Goal: Information Seeking & Learning: Learn about a topic

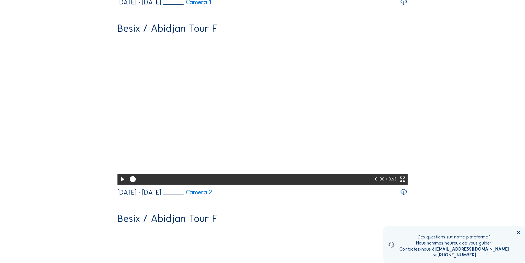
scroll to position [1930, 0]
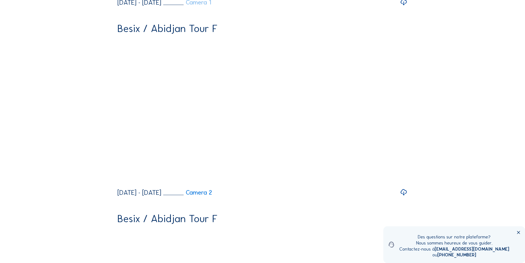
click at [211, 6] on link "Camera 1" at bounding box center [187, 2] width 48 height 6
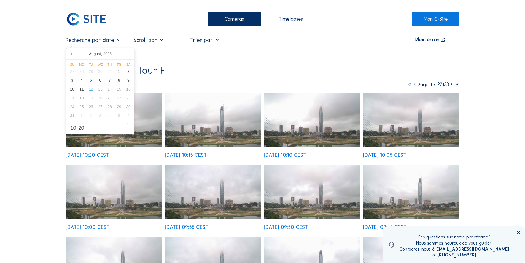
click at [111, 42] on input "text" at bounding box center [92, 40] width 53 height 7
click at [71, 53] on icon at bounding box center [71, 54] width 1 height 3
click at [100, 42] on input "text" at bounding box center [92, 40] width 53 height 7
click at [72, 53] on icon at bounding box center [71, 54] width 1 height 3
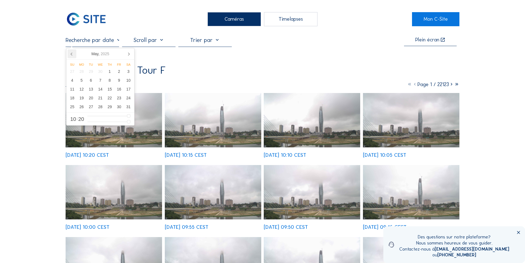
click at [72, 53] on icon at bounding box center [71, 54] width 1 height 3
click at [110, 42] on input "text" at bounding box center [92, 40] width 53 height 7
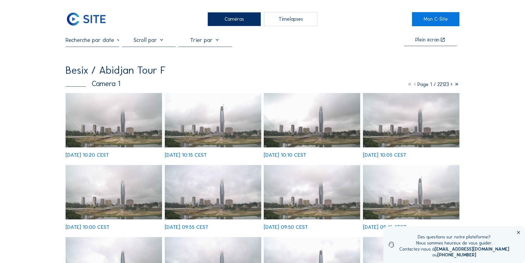
click at [309, 134] on img at bounding box center [312, 120] width 97 height 54
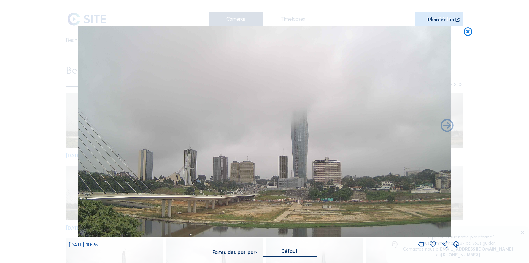
click at [468, 31] on icon at bounding box center [468, 31] width 10 height 10
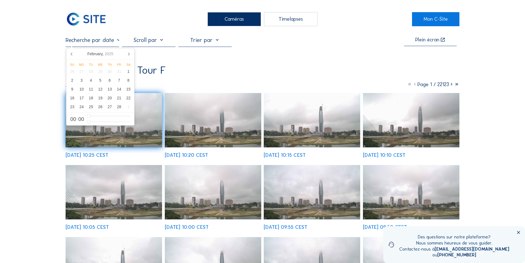
click at [102, 42] on input "text" at bounding box center [92, 40] width 53 height 7
click at [70, 54] on icon at bounding box center [72, 53] width 9 height 9
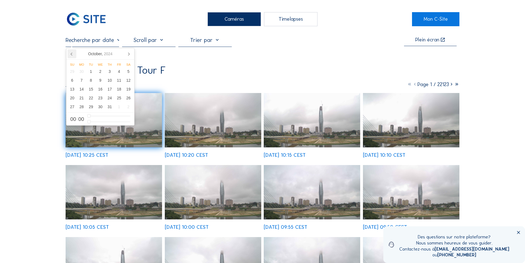
click at [70, 54] on icon at bounding box center [72, 53] width 9 height 9
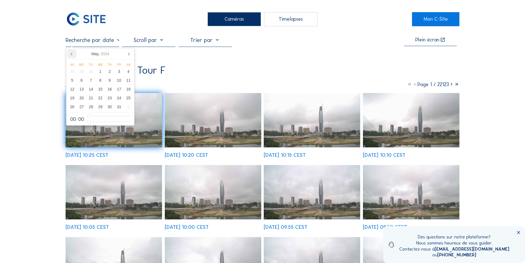
click at [70, 54] on icon at bounding box center [72, 53] width 9 height 9
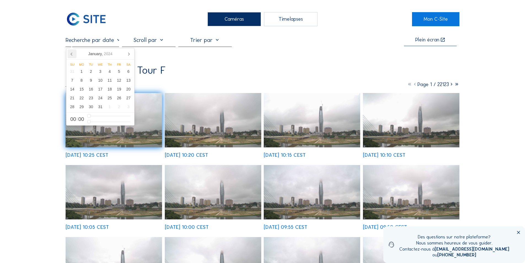
click at [70, 54] on icon at bounding box center [72, 53] width 9 height 9
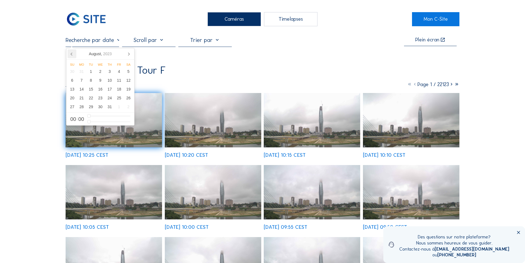
click at [70, 54] on icon at bounding box center [72, 53] width 9 height 9
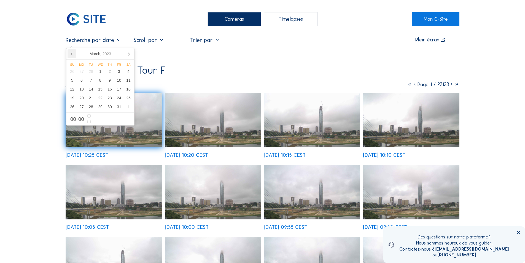
click at [70, 54] on icon at bounding box center [72, 53] width 9 height 9
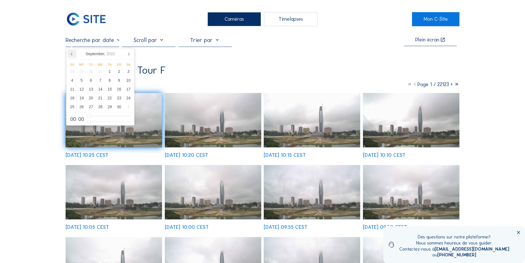
click at [70, 54] on icon at bounding box center [72, 53] width 9 height 9
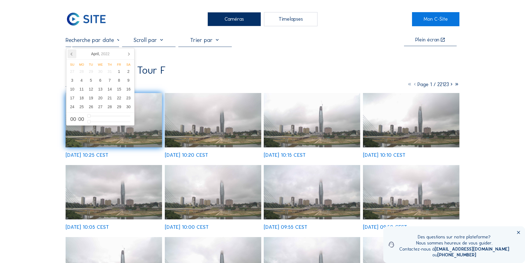
click at [70, 54] on icon at bounding box center [72, 53] width 9 height 9
click at [71, 53] on icon at bounding box center [72, 53] width 9 height 9
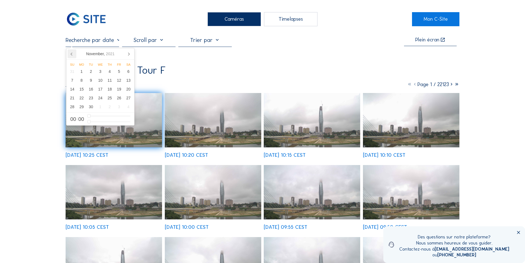
click at [71, 53] on icon at bounding box center [72, 53] width 9 height 9
click at [109, 71] on div "1" at bounding box center [109, 71] width 9 height 9
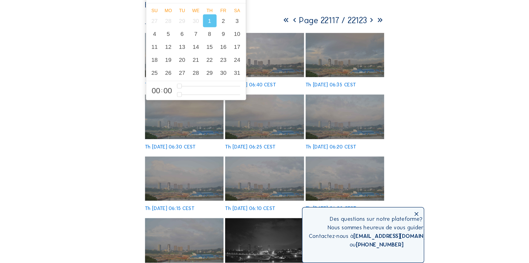
scroll to position [55, 0]
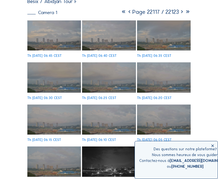
click at [55, 37] on img at bounding box center [54, 35] width 54 height 30
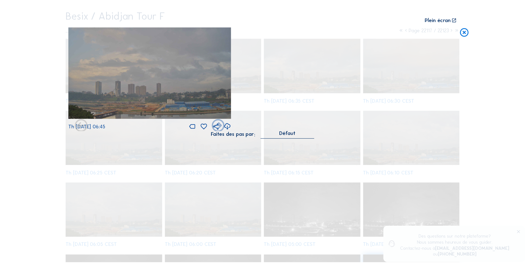
scroll to position [55, 0]
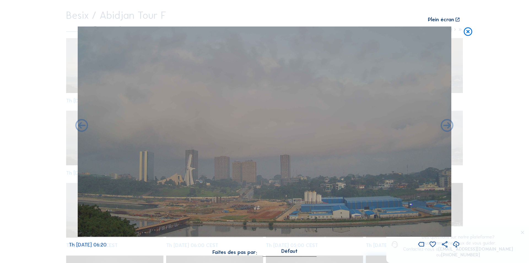
click at [470, 31] on icon at bounding box center [468, 31] width 10 height 10
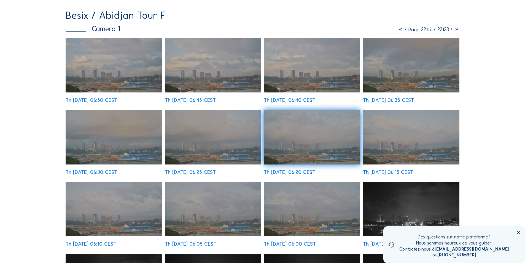
click at [132, 67] on img at bounding box center [114, 65] width 97 height 54
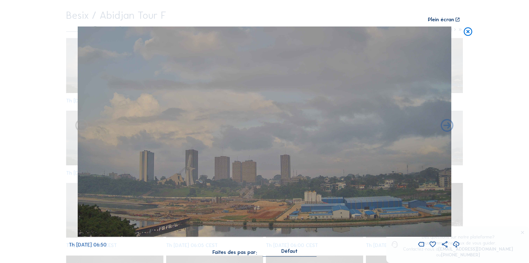
click at [456, 242] on icon at bounding box center [457, 244] width 8 height 9
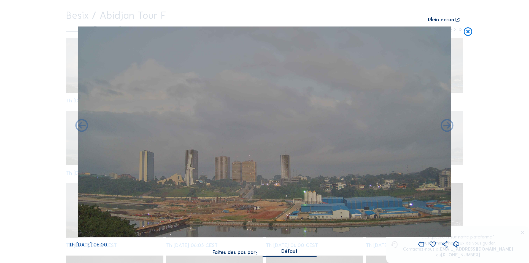
click at [470, 31] on icon at bounding box center [468, 31] width 10 height 10
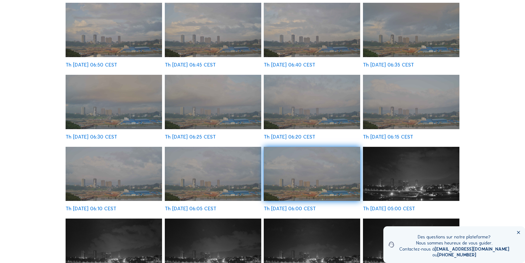
scroll to position [138, 0]
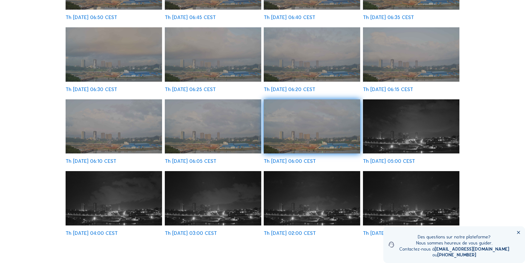
click at [230, 208] on img at bounding box center [213, 198] width 97 height 54
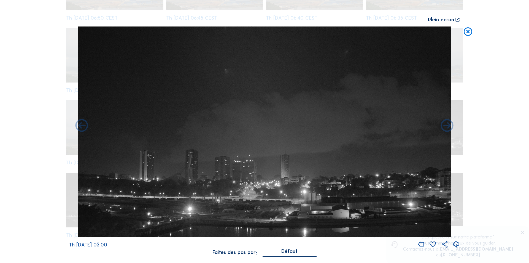
click at [457, 243] on icon at bounding box center [457, 244] width 8 height 9
click at [471, 47] on div "Scroll pour voyager dans le temps | Appuie sur le 'Alt' [PERSON_NAME] + Scroll …" at bounding box center [264, 131] width 529 height 263
click at [468, 30] on icon at bounding box center [468, 31] width 10 height 10
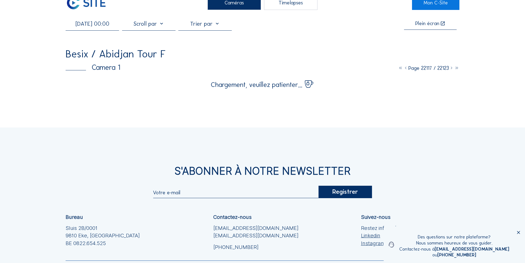
scroll to position [7, 0]
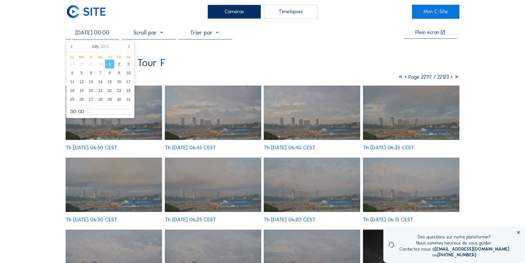
click at [96, 33] on input "[DATE] 00:00" at bounding box center [92, 32] width 53 height 7
click at [72, 79] on div "11" at bounding box center [72, 81] width 9 height 9
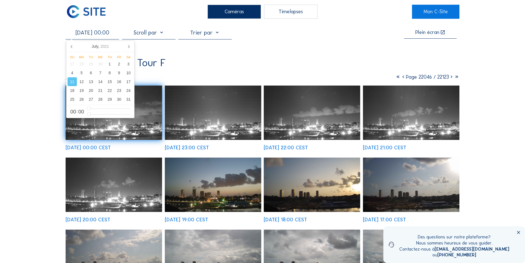
click at [109, 166] on img at bounding box center [114, 184] width 97 height 54
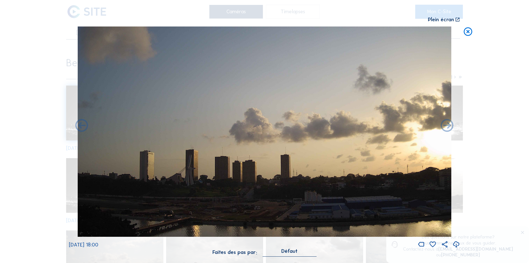
click at [456, 242] on icon at bounding box center [457, 244] width 8 height 9
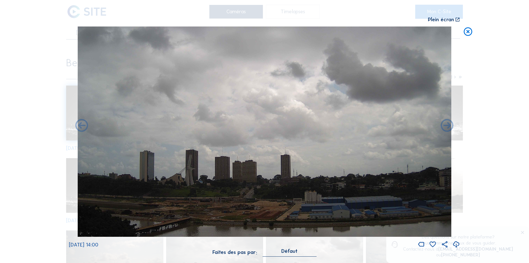
click at [455, 242] on icon at bounding box center [457, 244] width 8 height 9
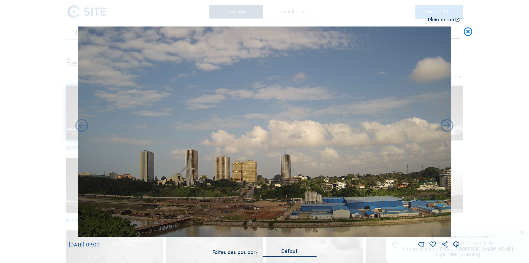
click at [455, 243] on icon at bounding box center [457, 244] width 8 height 9
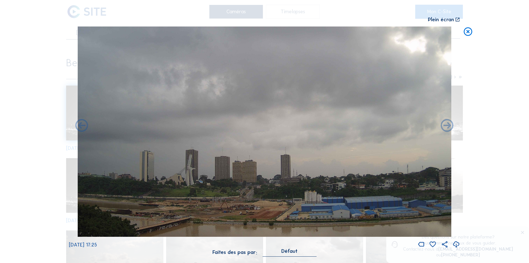
click at [469, 31] on icon at bounding box center [468, 31] width 10 height 10
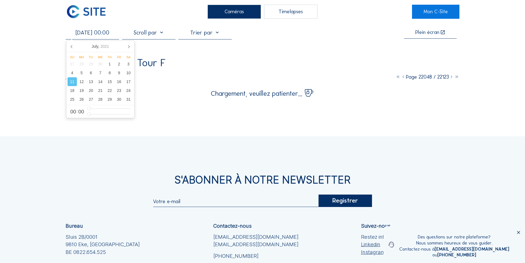
click at [107, 34] on input "[DATE] 00:00" at bounding box center [92, 32] width 53 height 7
click at [127, 98] on div "31" at bounding box center [128, 99] width 9 height 9
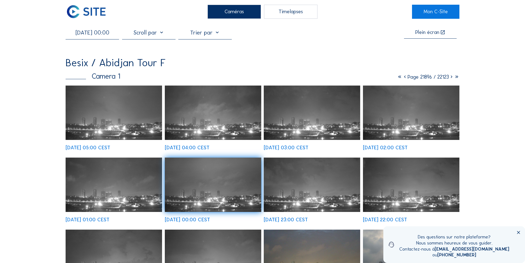
click at [145, 127] on img at bounding box center [114, 112] width 97 height 54
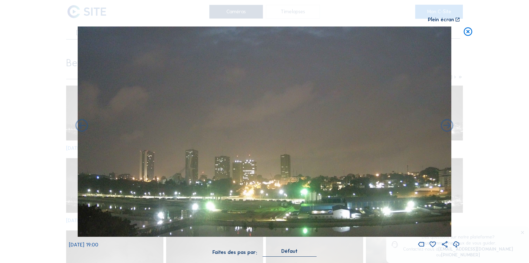
click at [456, 243] on icon at bounding box center [457, 244] width 8 height 9
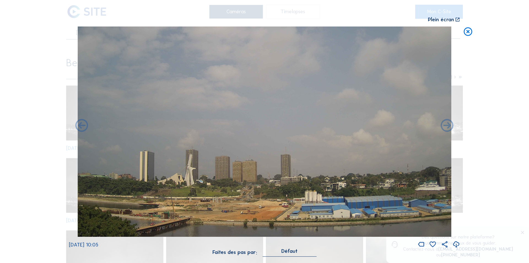
click at [457, 241] on icon at bounding box center [457, 244] width 8 height 9
click at [468, 30] on icon at bounding box center [468, 31] width 10 height 10
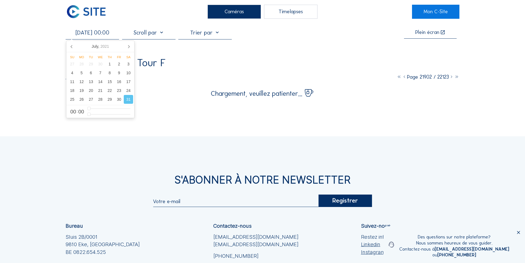
click at [100, 35] on input "[DATE] 00:00" at bounding box center [92, 32] width 53 height 7
click at [70, 46] on icon at bounding box center [72, 46] width 9 height 9
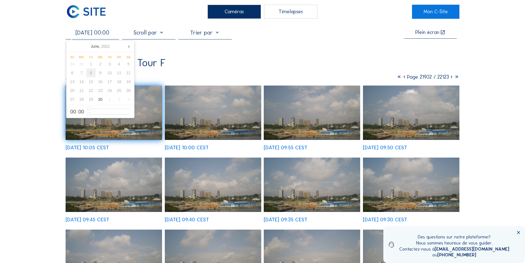
click at [92, 74] on div "8" at bounding box center [90, 72] width 9 height 9
click at [91, 74] on div "8" at bounding box center [90, 72] width 9 height 9
click at [90, 65] on div "1" at bounding box center [90, 64] width 9 height 9
click at [92, 73] on div "8" at bounding box center [90, 72] width 9 height 9
click at [128, 45] on icon at bounding box center [128, 46] width 1 height 3
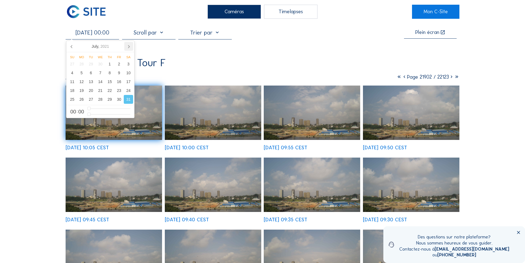
click at [128, 45] on icon at bounding box center [128, 46] width 1 height 3
click at [108, 72] on div "12" at bounding box center [109, 72] width 9 height 9
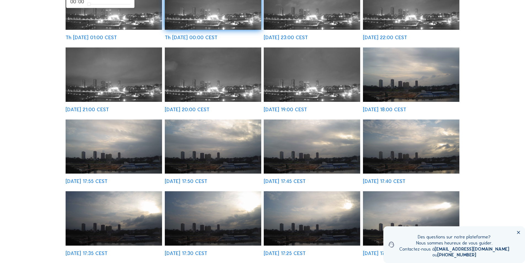
scroll to position [118, 0]
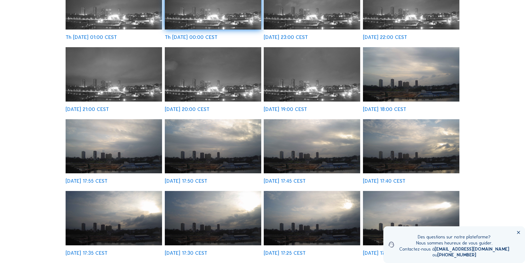
click at [245, 155] on img at bounding box center [213, 146] width 97 height 54
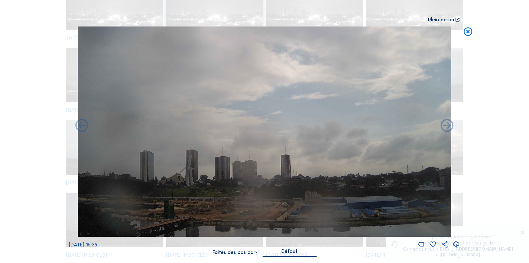
click at [455, 242] on icon at bounding box center [457, 244] width 8 height 9
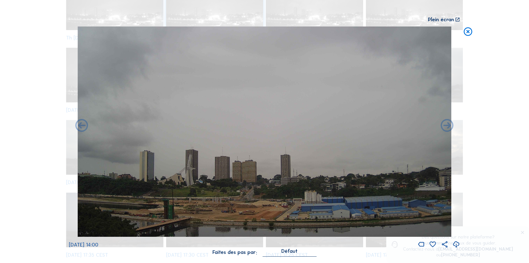
drag, startPoint x: 457, startPoint y: 244, endPoint x: 455, endPoint y: 240, distance: 4.4
click at [457, 243] on icon at bounding box center [457, 244] width 8 height 9
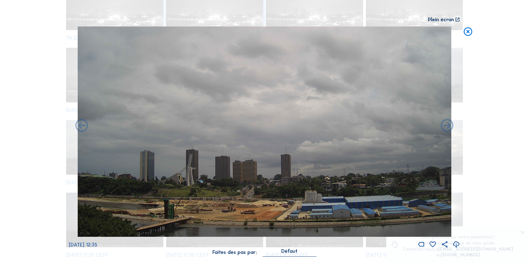
click at [456, 241] on icon at bounding box center [457, 244] width 8 height 9
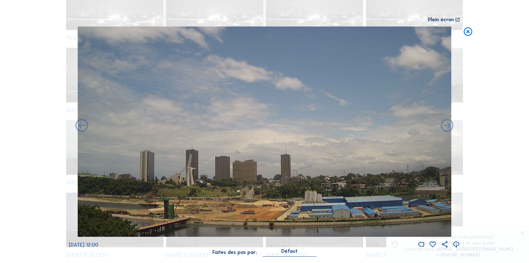
click at [456, 241] on icon at bounding box center [457, 244] width 8 height 9
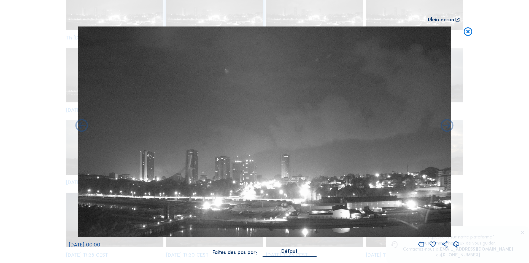
click at [455, 243] on icon at bounding box center [457, 244] width 8 height 9
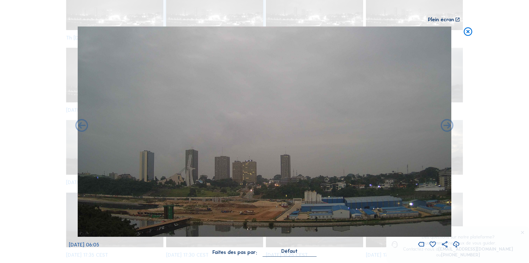
click at [457, 243] on icon at bounding box center [457, 244] width 8 height 9
click at [467, 30] on icon at bounding box center [468, 31] width 10 height 10
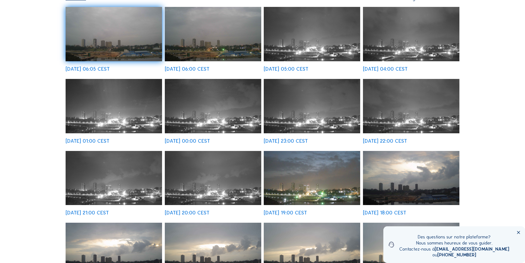
scroll to position [35, 0]
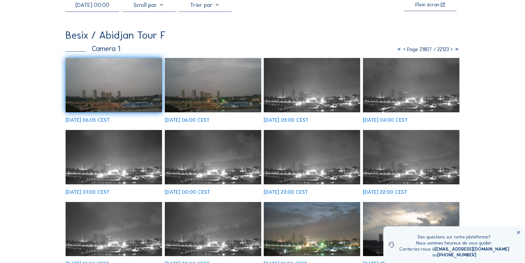
click at [97, 6] on input "[DATE] 00:00" at bounding box center [92, 5] width 53 height 7
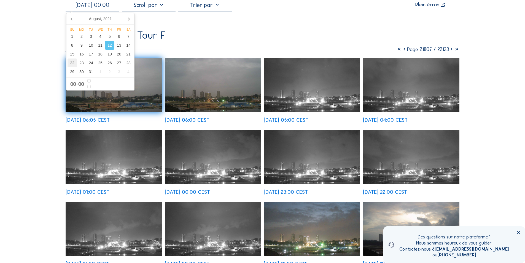
click at [72, 62] on div "22" at bounding box center [72, 62] width 9 height 9
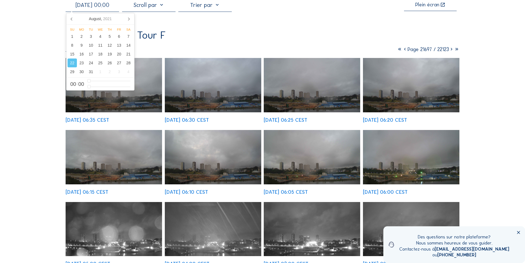
click at [220, 98] on img at bounding box center [213, 85] width 97 height 54
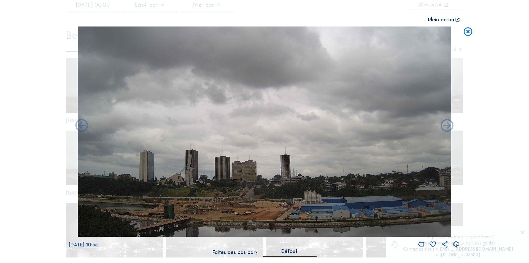
click at [468, 31] on icon at bounding box center [468, 31] width 10 height 10
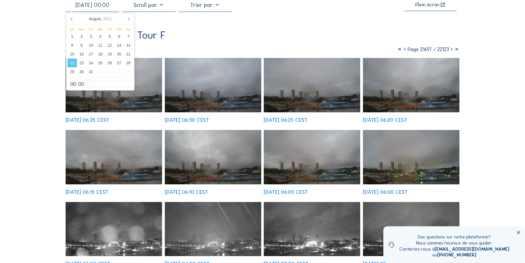
click at [103, 8] on input "[DATE] 00:00" at bounding box center [92, 5] width 53 height 7
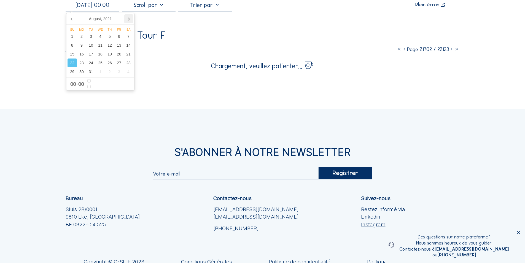
click at [129, 17] on icon at bounding box center [128, 18] width 9 height 9
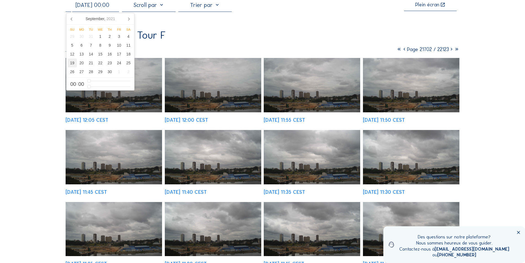
click at [72, 63] on div "19" at bounding box center [72, 62] width 9 height 9
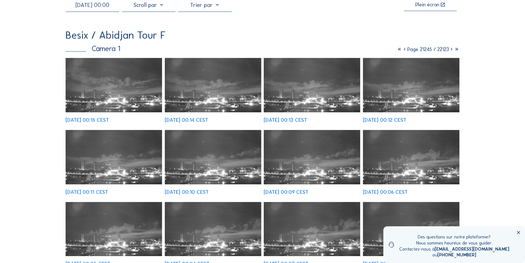
click at [152, 98] on img at bounding box center [114, 85] width 97 height 54
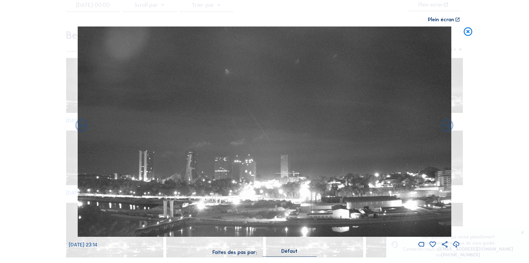
click at [456, 242] on icon at bounding box center [457, 244] width 8 height 9
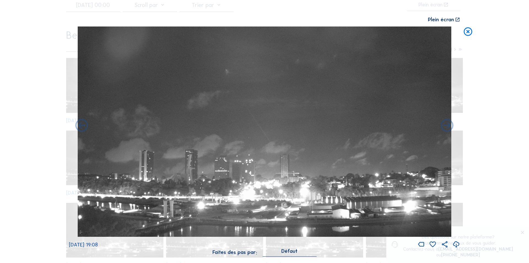
click at [468, 30] on icon at bounding box center [468, 31] width 10 height 10
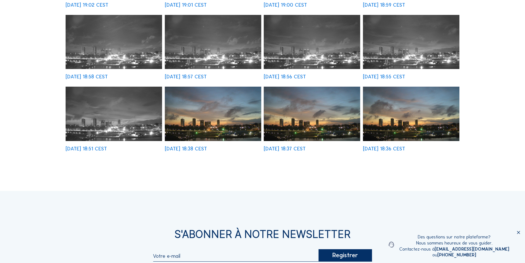
scroll to position [221, 0]
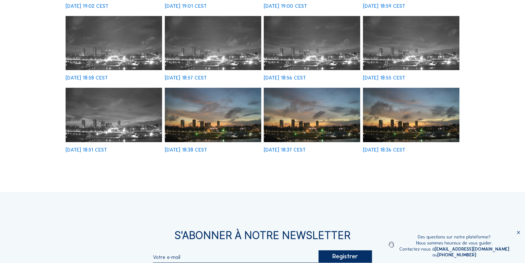
click at [223, 120] on img at bounding box center [213, 115] width 97 height 54
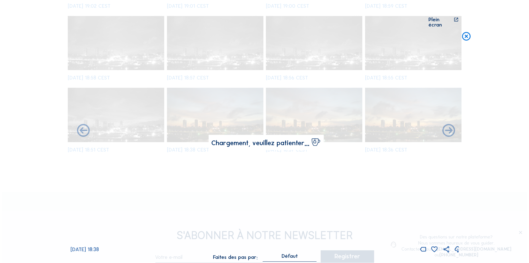
scroll to position [222, 0]
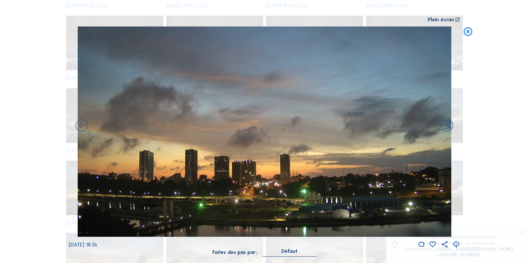
click at [456, 243] on icon at bounding box center [457, 244] width 8 height 9
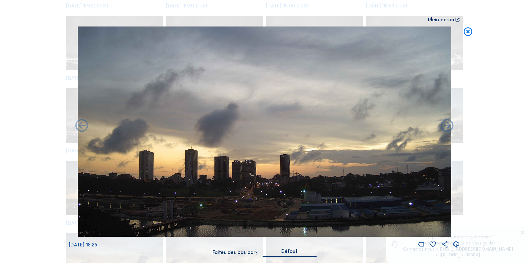
click at [456, 242] on icon at bounding box center [457, 244] width 8 height 9
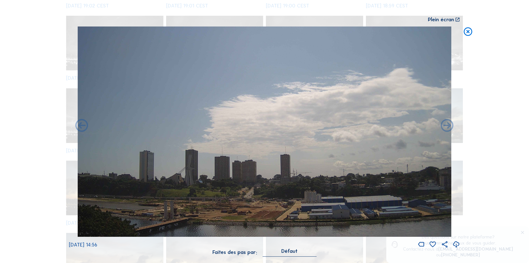
click at [457, 243] on icon at bounding box center [457, 244] width 8 height 9
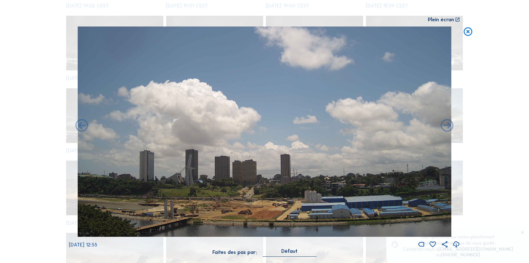
click at [467, 30] on icon at bounding box center [468, 31] width 10 height 10
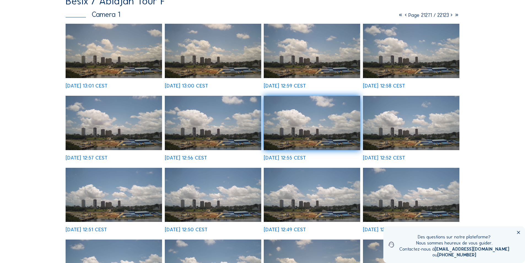
scroll to position [0, 0]
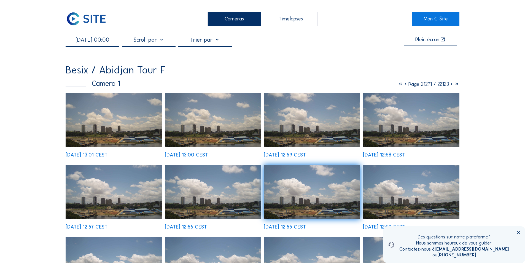
click at [98, 41] on input "[DATE] 00:00" at bounding box center [92, 39] width 53 height 7
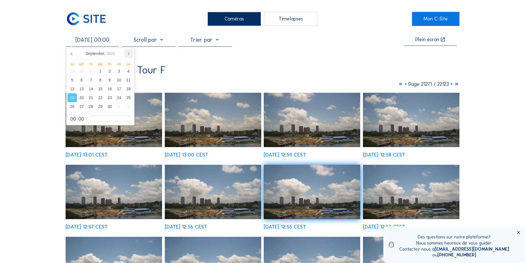
click at [129, 53] on icon at bounding box center [128, 53] width 1 height 3
click at [72, 95] on div "17" at bounding box center [72, 97] width 9 height 9
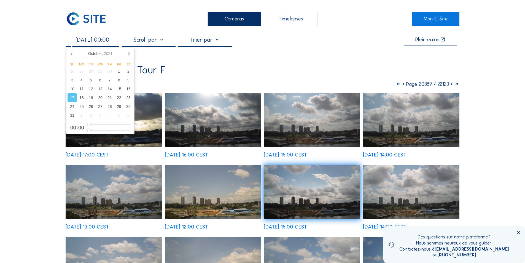
click at [144, 132] on img at bounding box center [114, 120] width 97 height 54
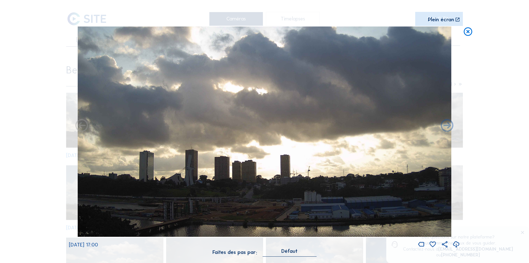
click at [457, 243] on icon at bounding box center [457, 244] width 8 height 9
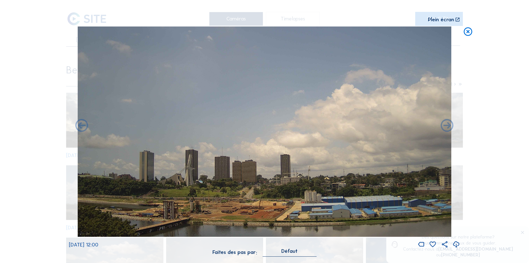
click at [455, 242] on icon at bounding box center [457, 244] width 8 height 9
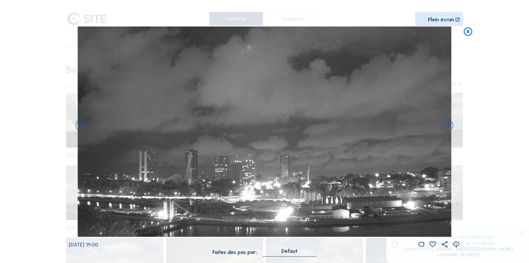
click at [455, 242] on icon at bounding box center [457, 244] width 8 height 9
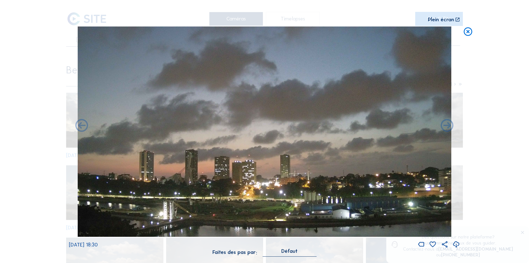
click at [457, 243] on icon at bounding box center [457, 244] width 8 height 9
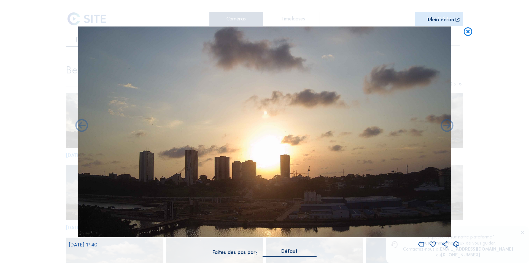
click at [455, 243] on icon at bounding box center [457, 244] width 8 height 9
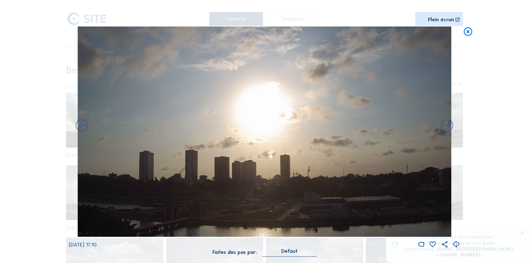
click at [467, 30] on icon at bounding box center [468, 31] width 10 height 10
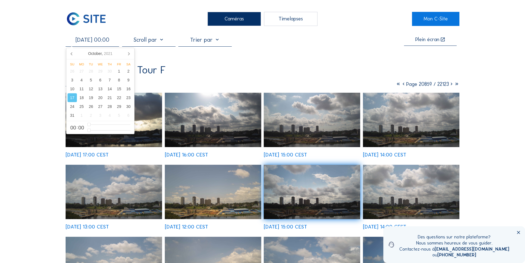
click at [106, 41] on input "[DATE] 00:00" at bounding box center [92, 39] width 53 height 7
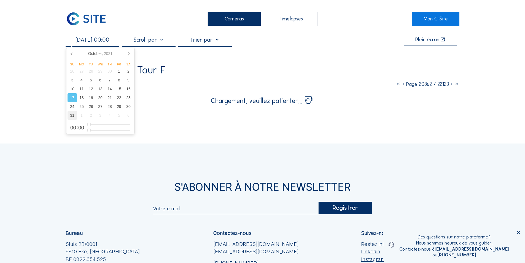
click at [72, 116] on div "31" at bounding box center [72, 115] width 9 height 9
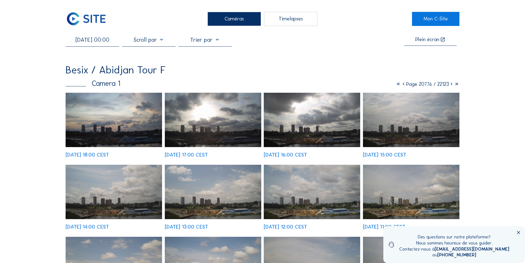
click at [149, 134] on img at bounding box center [114, 120] width 97 height 54
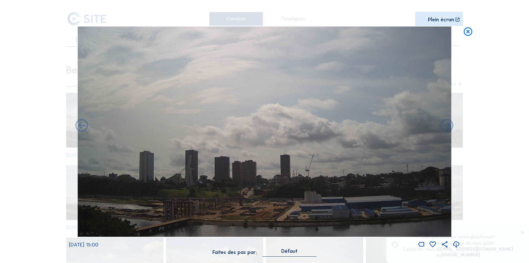
click at [457, 243] on icon at bounding box center [457, 244] width 8 height 9
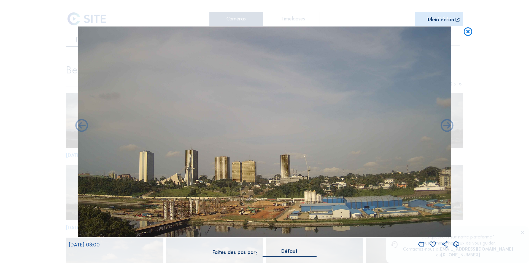
click at [457, 242] on icon at bounding box center [457, 244] width 8 height 9
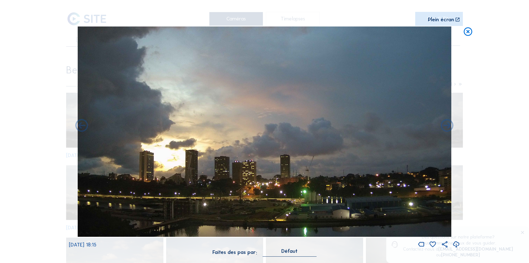
click at [456, 243] on icon at bounding box center [457, 244] width 8 height 9
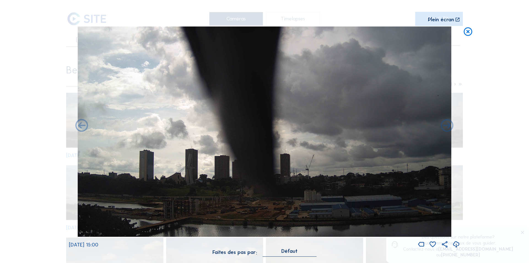
click at [456, 243] on icon at bounding box center [457, 244] width 8 height 9
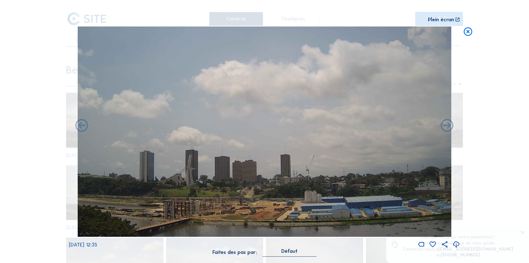
click at [456, 242] on icon at bounding box center [457, 244] width 8 height 9
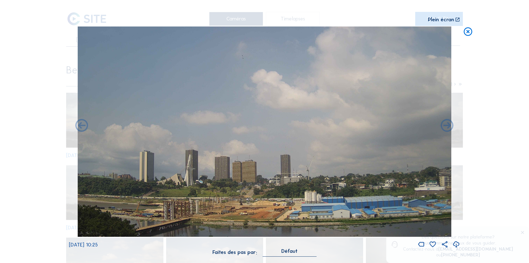
click at [457, 244] on icon at bounding box center [457, 244] width 8 height 9
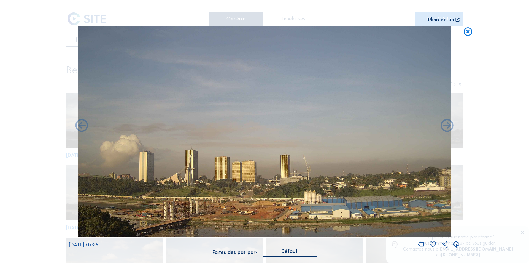
click at [456, 243] on icon at bounding box center [457, 244] width 8 height 9
click at [466, 29] on icon at bounding box center [468, 31] width 10 height 10
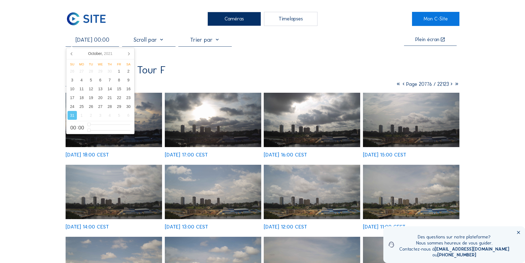
click at [98, 41] on input "[DATE] 00:00" at bounding box center [92, 39] width 53 height 7
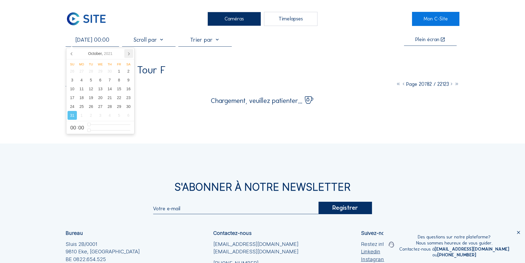
click at [128, 52] on icon at bounding box center [128, 53] width 9 height 9
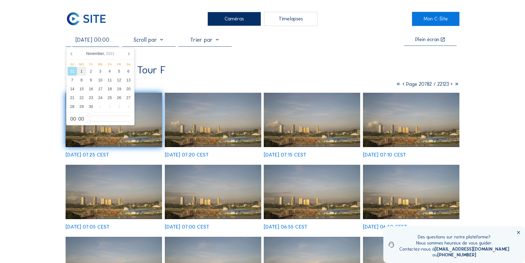
click at [81, 70] on div "1" at bounding box center [81, 71] width 9 height 9
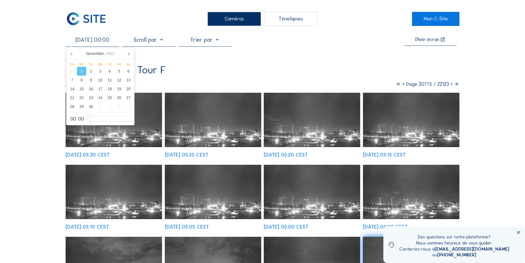
click at [153, 128] on img at bounding box center [114, 120] width 97 height 54
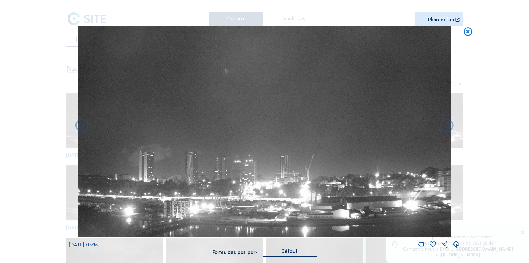
click at [456, 243] on icon at bounding box center [457, 244] width 8 height 9
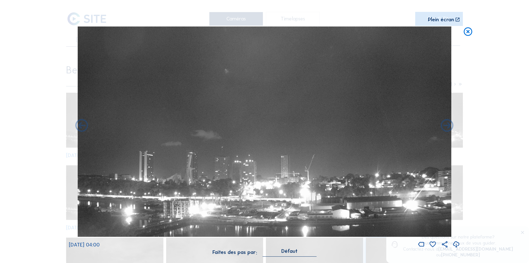
click at [455, 243] on icon at bounding box center [457, 244] width 8 height 9
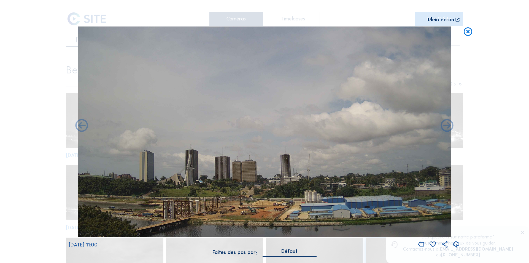
click at [455, 242] on icon at bounding box center [457, 244] width 8 height 9
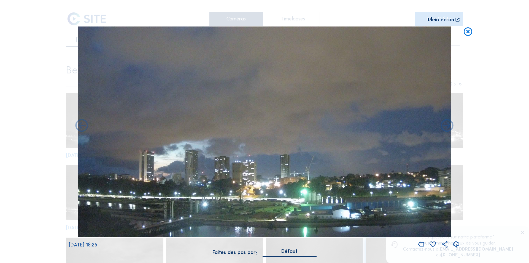
click at [454, 242] on icon at bounding box center [457, 244] width 8 height 9
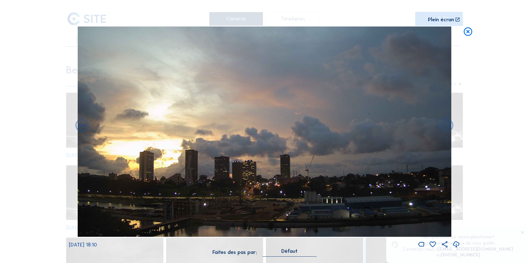
click at [457, 243] on icon at bounding box center [457, 244] width 8 height 9
click at [494, 151] on div "Scroll pour voyager dans le temps | Appuie sur le 'Alt' [PERSON_NAME] + Scroll …" at bounding box center [264, 131] width 529 height 263
click at [468, 31] on icon at bounding box center [468, 31] width 10 height 10
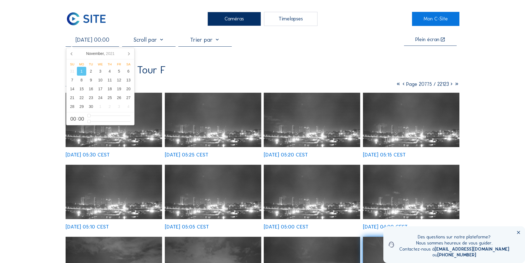
click at [104, 40] on input "[DATE] 00:00" at bounding box center [92, 39] width 53 height 7
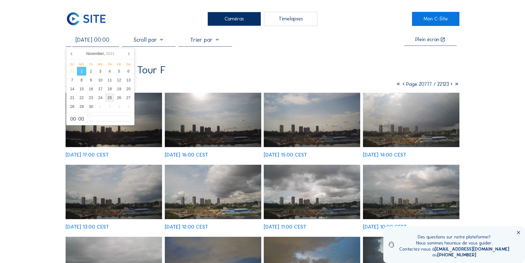
click at [108, 96] on div "25" at bounding box center [109, 97] width 9 height 9
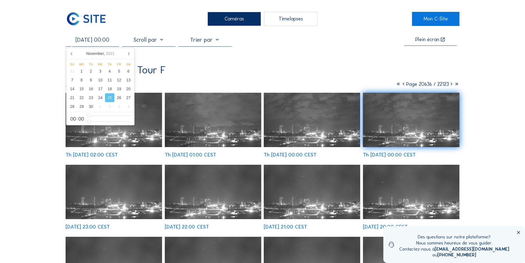
click at [150, 135] on img at bounding box center [114, 120] width 97 height 54
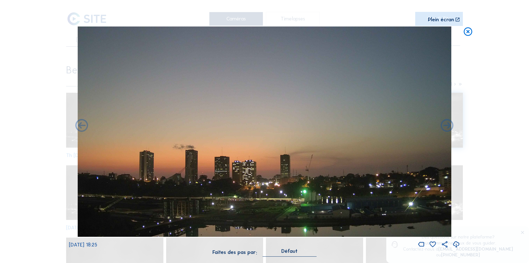
click at [456, 245] on icon at bounding box center [457, 244] width 8 height 9
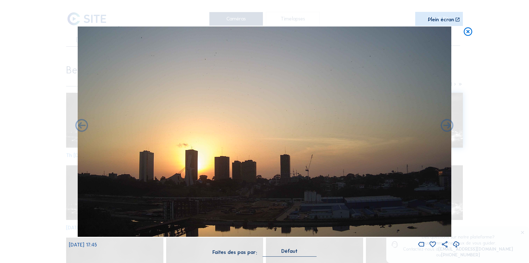
click at [456, 242] on icon at bounding box center [457, 244] width 8 height 9
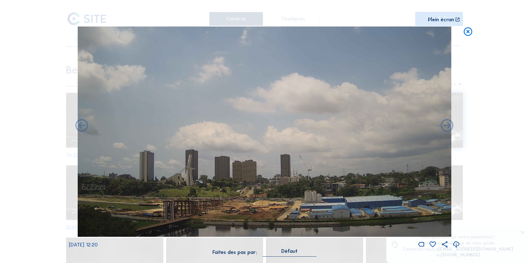
click at [456, 242] on icon at bounding box center [457, 244] width 8 height 9
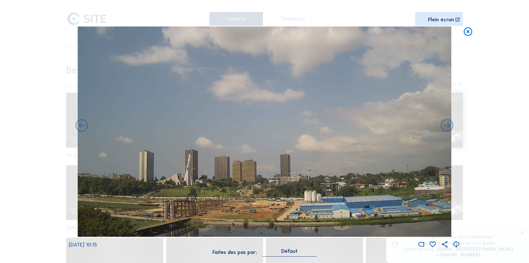
click at [455, 242] on icon at bounding box center [457, 244] width 8 height 9
click at [468, 31] on icon at bounding box center [468, 31] width 10 height 10
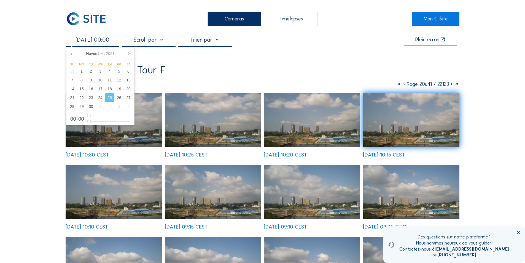
click at [107, 40] on input "[DATE] 00:00" at bounding box center [92, 39] width 53 height 7
click at [91, 106] on div "30" at bounding box center [90, 106] width 9 height 9
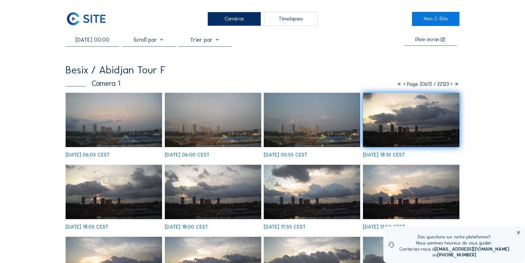
click at [297, 129] on img at bounding box center [312, 120] width 97 height 54
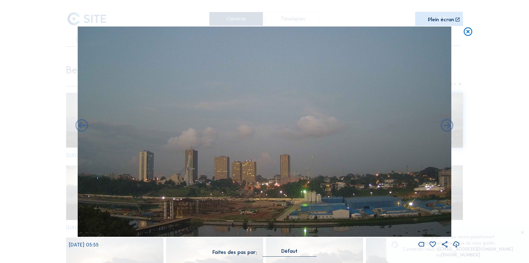
click at [456, 244] on icon at bounding box center [457, 244] width 8 height 9
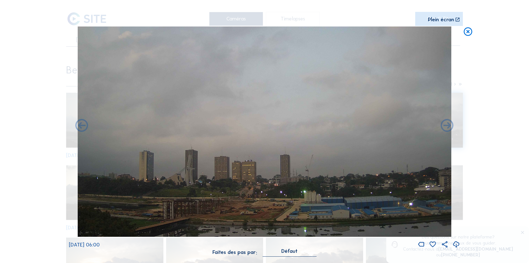
click at [469, 31] on icon at bounding box center [468, 31] width 10 height 10
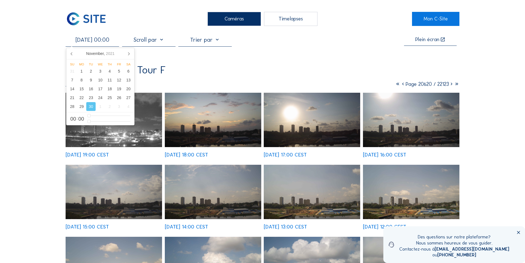
click at [101, 42] on input "[DATE] 00:00" at bounding box center [92, 39] width 53 height 7
click at [129, 53] on icon at bounding box center [128, 53] width 9 height 9
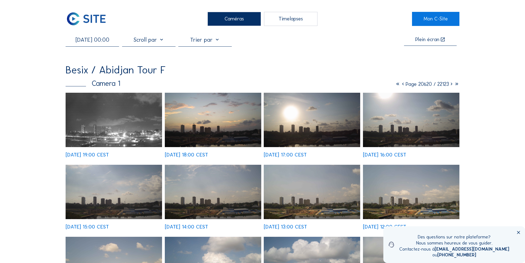
click at [123, 125] on img at bounding box center [114, 120] width 97 height 54
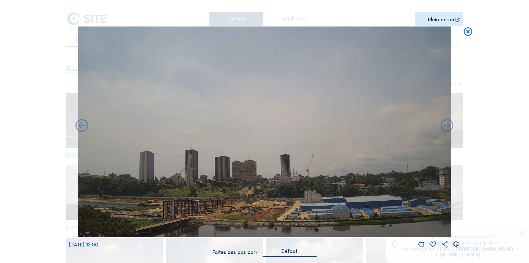
click at [455, 244] on icon at bounding box center [457, 244] width 8 height 9
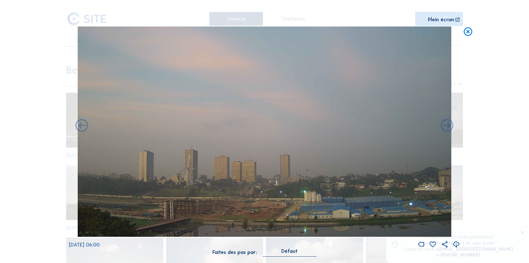
click at [456, 243] on icon at bounding box center [457, 244] width 8 height 9
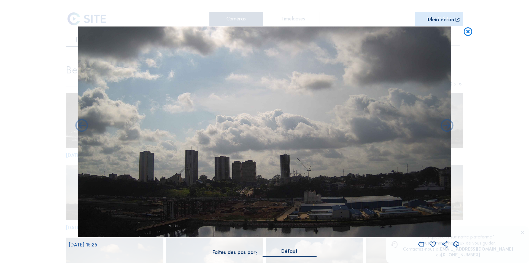
click at [455, 243] on icon at bounding box center [457, 244] width 8 height 9
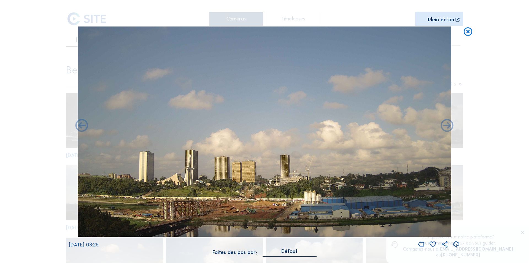
click at [455, 244] on icon at bounding box center [457, 244] width 8 height 9
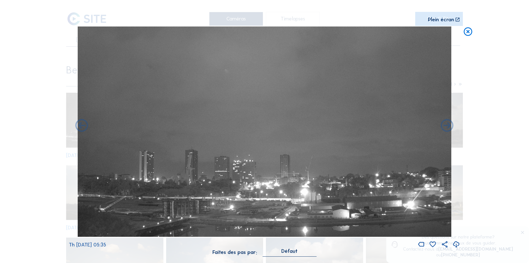
click at [457, 242] on icon at bounding box center [457, 244] width 8 height 9
click at [472, 149] on div "Scroll pour voyager dans le temps | Appuie sur le 'Alt' [PERSON_NAME] + Scroll …" at bounding box center [264, 131] width 529 height 263
click at [467, 31] on icon at bounding box center [468, 31] width 10 height 10
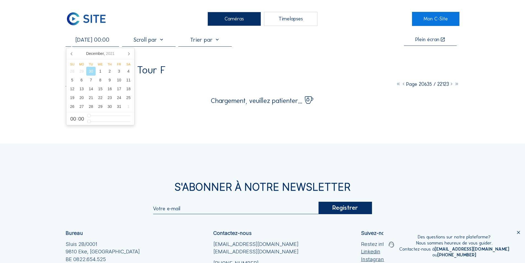
click at [105, 43] on input "[DATE] 00:00" at bounding box center [92, 39] width 53 height 7
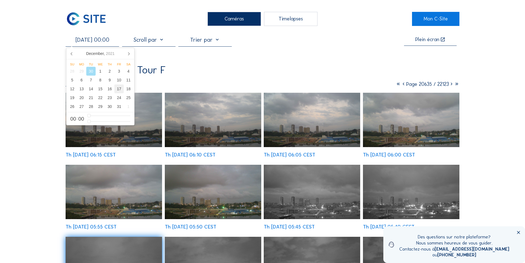
click at [118, 88] on div "17" at bounding box center [118, 88] width 9 height 9
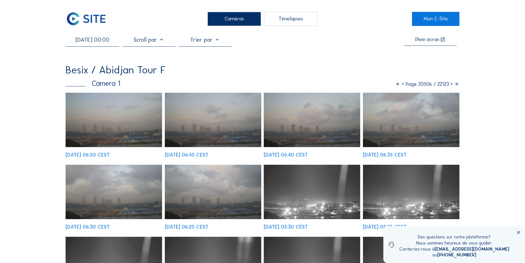
click at [145, 127] on img at bounding box center [114, 120] width 97 height 54
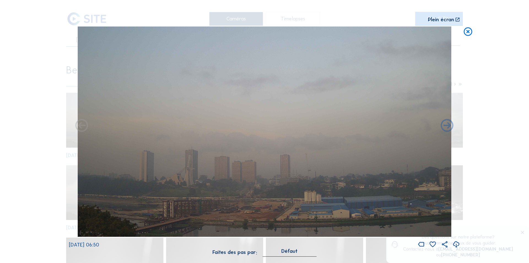
click at [456, 243] on icon at bounding box center [457, 244] width 8 height 9
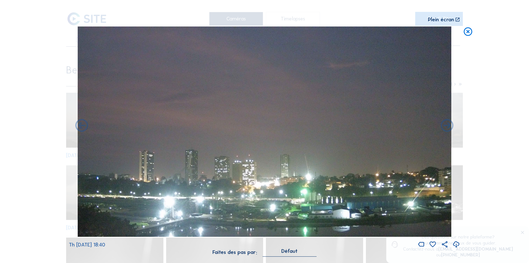
click at [457, 244] on icon at bounding box center [457, 244] width 8 height 9
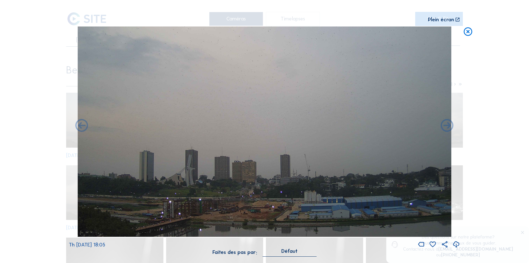
click at [468, 29] on icon at bounding box center [468, 31] width 10 height 10
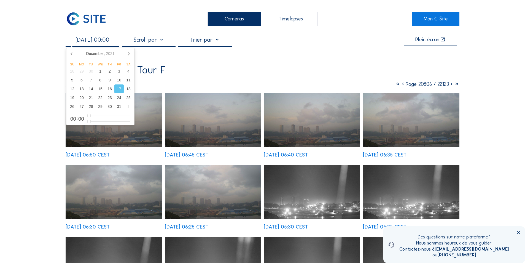
click at [106, 41] on input "[DATE] 00:00" at bounding box center [92, 39] width 53 height 7
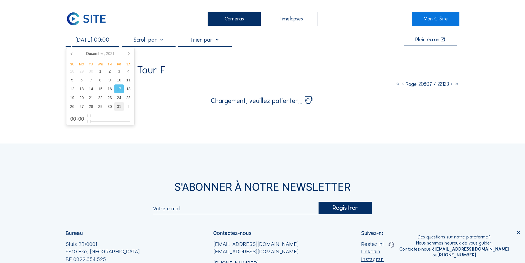
click at [117, 106] on div "31" at bounding box center [118, 106] width 9 height 9
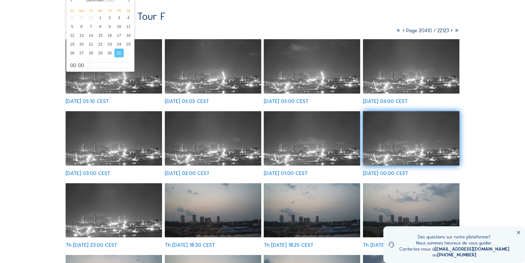
scroll to position [55, 0]
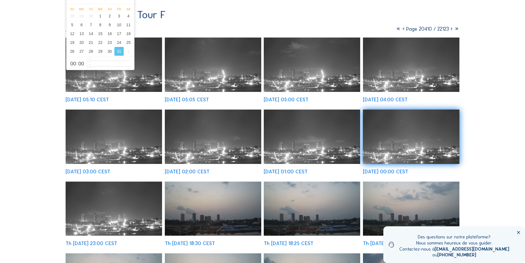
click at [118, 214] on img at bounding box center [114, 208] width 97 height 54
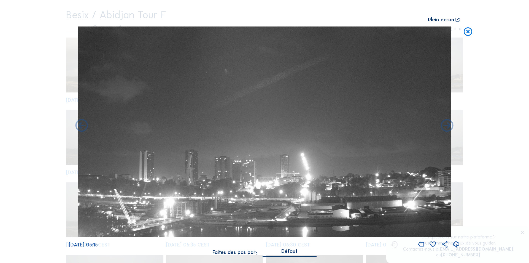
click at [456, 243] on icon at bounding box center [457, 244] width 8 height 9
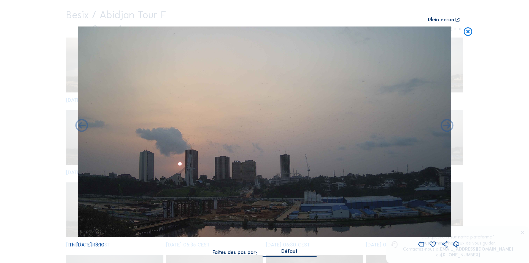
click at [456, 242] on icon at bounding box center [457, 244] width 8 height 9
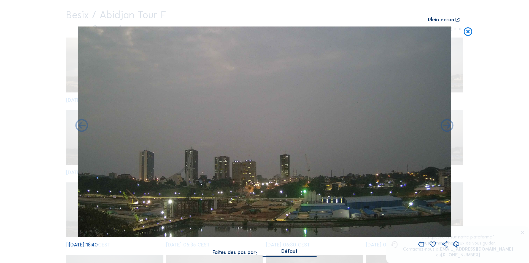
click at [456, 242] on icon at bounding box center [457, 244] width 8 height 9
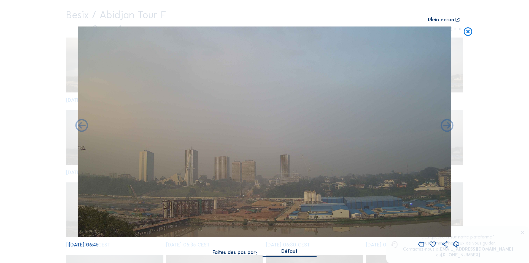
click at [467, 31] on icon at bounding box center [468, 31] width 10 height 10
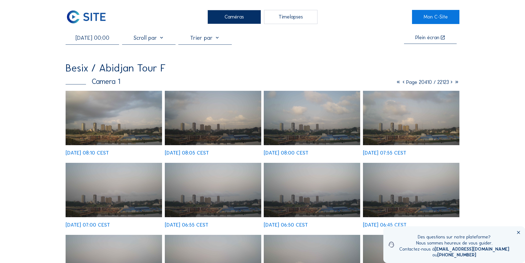
scroll to position [0, 0]
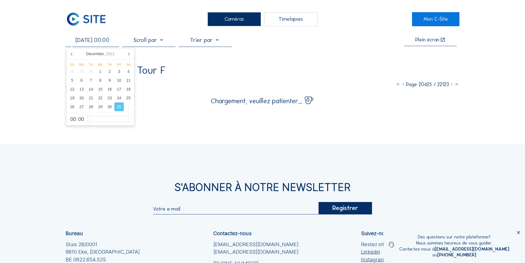
click at [100, 41] on input "[DATE] 00:00" at bounding box center [92, 40] width 53 height 7
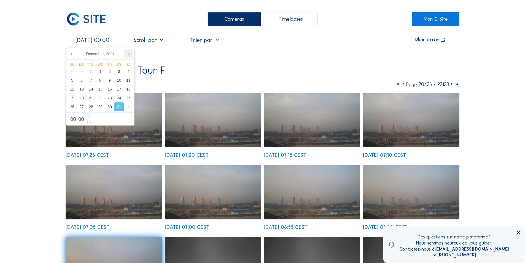
click at [128, 53] on icon at bounding box center [128, 54] width 1 height 3
click at [72, 81] on div "2" at bounding box center [72, 80] width 9 height 9
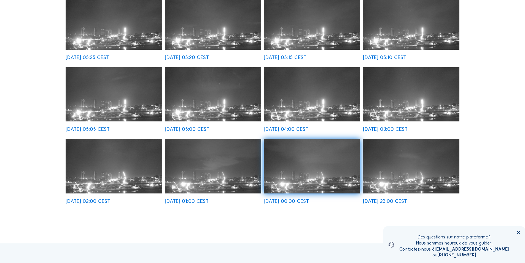
scroll to position [193, 0]
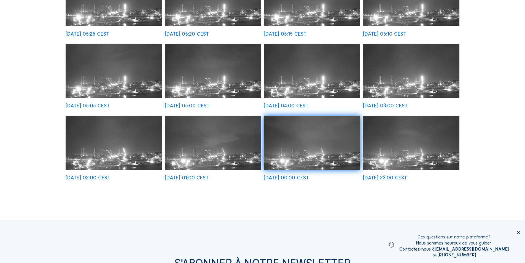
click at [316, 159] on img at bounding box center [312, 143] width 97 height 54
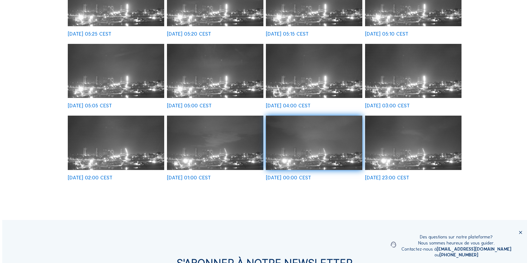
scroll to position [194, 0]
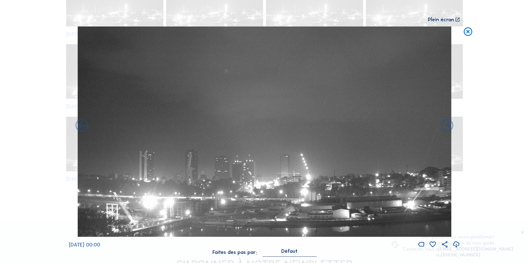
click at [456, 243] on icon at bounding box center [457, 244] width 8 height 9
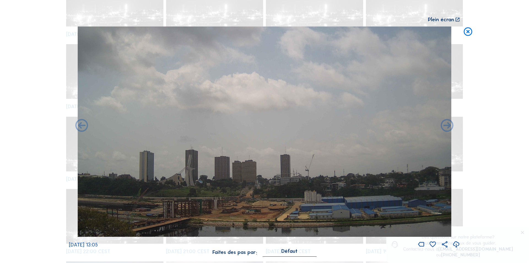
click at [455, 242] on icon at bounding box center [457, 244] width 8 height 9
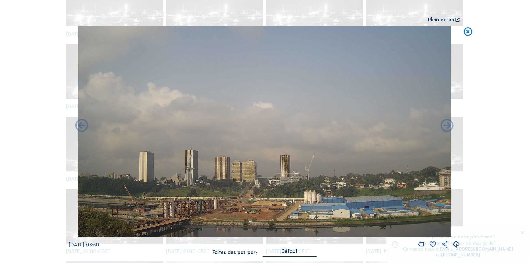
click at [469, 31] on icon at bounding box center [468, 31] width 10 height 10
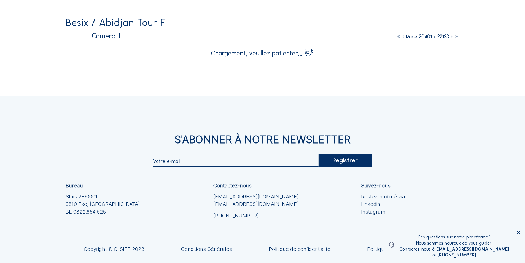
scroll to position [0, 0]
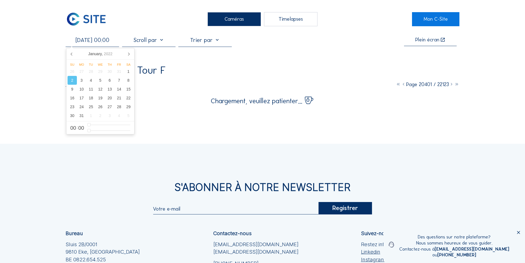
click at [102, 42] on input "[DATE] 00:00" at bounding box center [92, 40] width 53 height 7
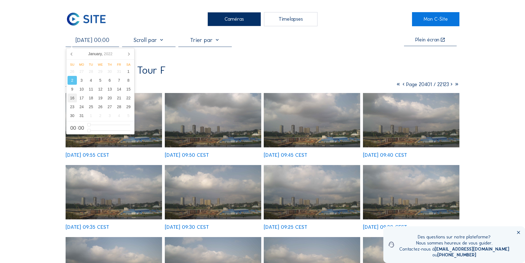
click at [73, 97] on div "16" at bounding box center [72, 97] width 9 height 9
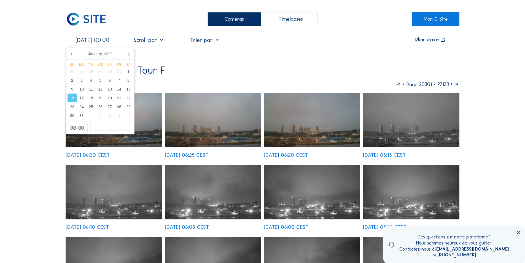
click at [422, 135] on img at bounding box center [411, 120] width 97 height 54
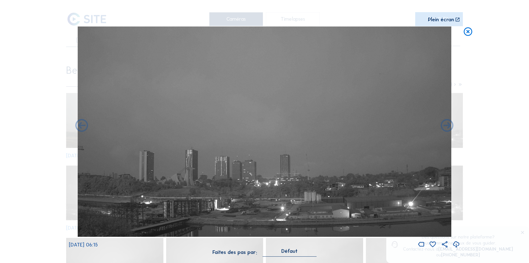
click at [456, 242] on icon at bounding box center [457, 244] width 8 height 9
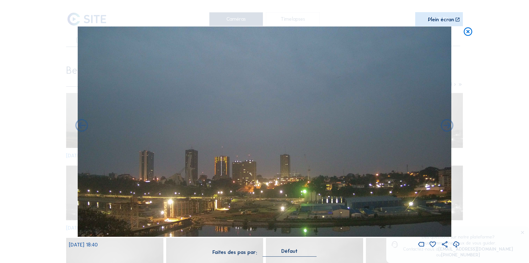
click at [456, 243] on icon at bounding box center [457, 244] width 8 height 9
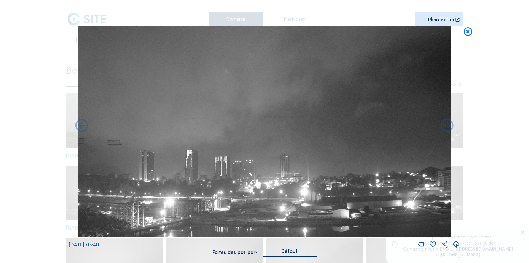
click at [455, 243] on icon at bounding box center [457, 244] width 8 height 9
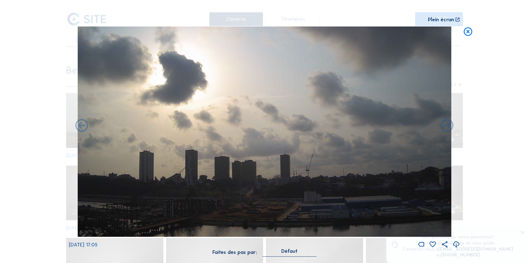
click at [468, 32] on icon at bounding box center [468, 31] width 10 height 10
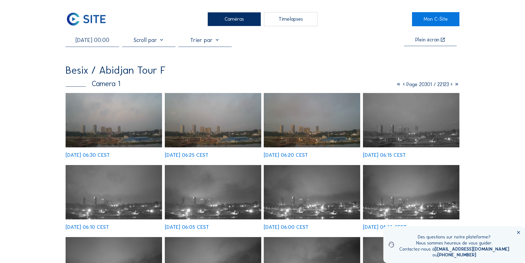
click at [101, 41] on input "[DATE] 00:00" at bounding box center [92, 40] width 53 height 7
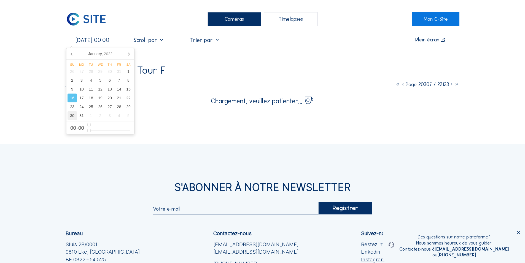
click at [73, 116] on div "30" at bounding box center [72, 115] width 9 height 9
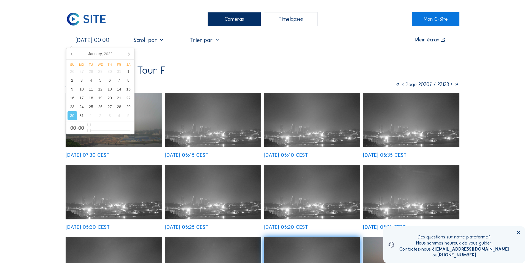
click at [147, 138] on img at bounding box center [114, 120] width 97 height 54
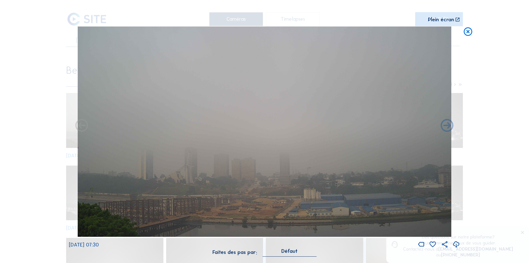
click at [455, 242] on icon at bounding box center [457, 244] width 8 height 9
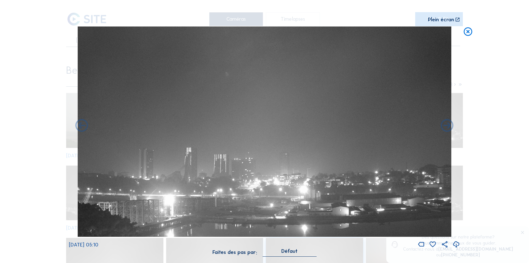
click at [456, 243] on icon at bounding box center [457, 244] width 8 height 9
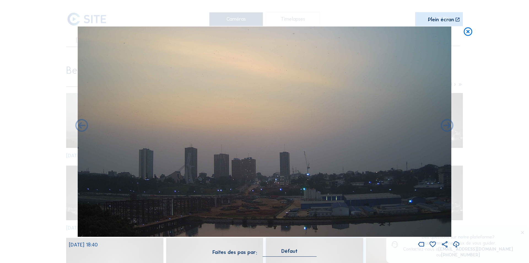
click at [455, 242] on icon at bounding box center [457, 244] width 8 height 9
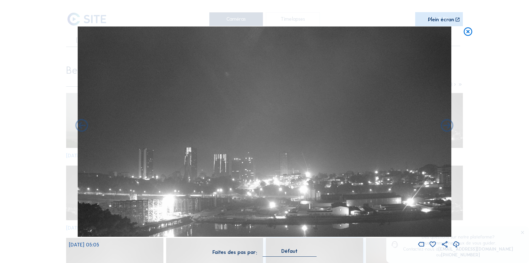
click at [467, 30] on icon at bounding box center [468, 31] width 10 height 10
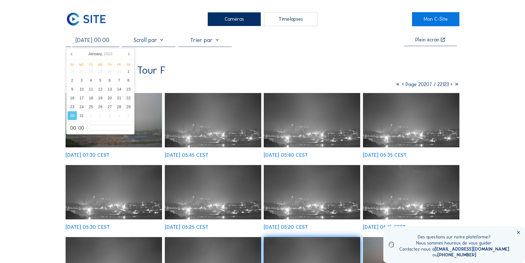
click at [103, 42] on input "[DATE] 00:00" at bounding box center [92, 40] width 53 height 7
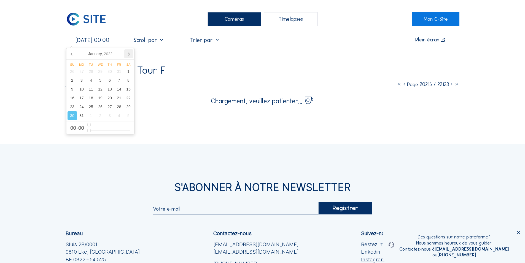
click at [129, 53] on icon at bounding box center [128, 54] width 1 height 3
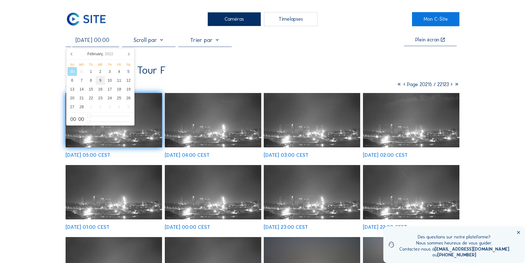
click at [100, 81] on div "9" at bounding box center [100, 80] width 9 height 9
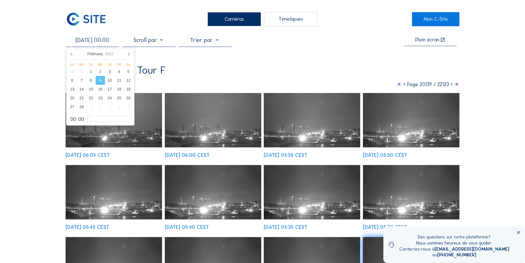
click at [149, 135] on img at bounding box center [114, 120] width 97 height 54
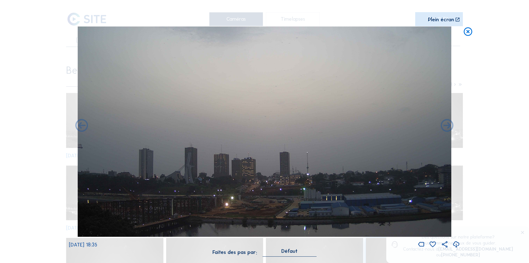
click at [456, 243] on icon at bounding box center [457, 244] width 8 height 9
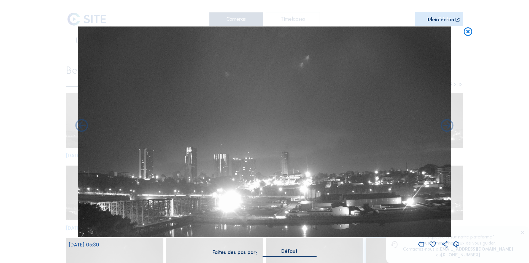
click at [456, 243] on icon at bounding box center [457, 244] width 8 height 9
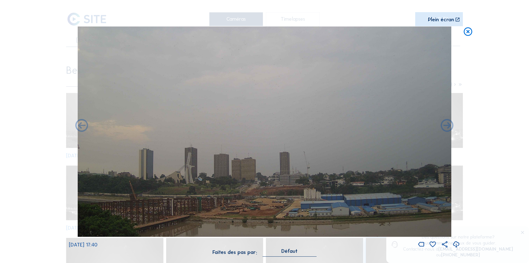
click at [455, 242] on icon at bounding box center [457, 244] width 8 height 9
click at [507, 58] on div "Scroll pour voyager dans le temps | Appuie sur le 'Alt' [PERSON_NAME] + Scroll …" at bounding box center [264, 131] width 529 height 263
click at [468, 32] on icon at bounding box center [468, 31] width 10 height 10
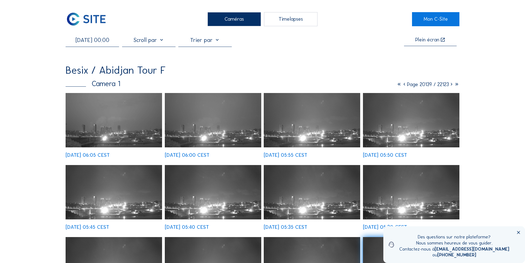
click at [106, 42] on input "[DATE] 00:00" at bounding box center [92, 40] width 53 height 7
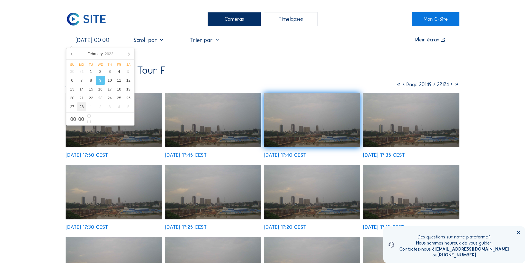
click at [82, 105] on div "28" at bounding box center [81, 106] width 9 height 9
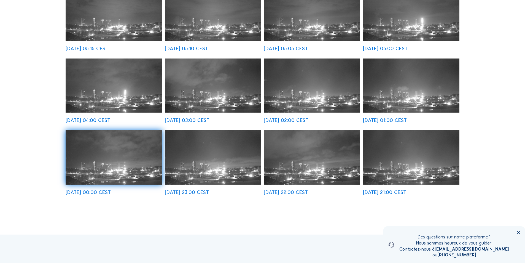
scroll to position [193, 0]
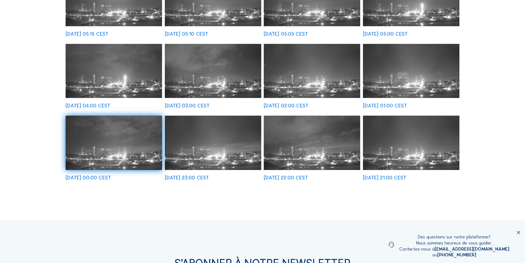
click at [220, 82] on img at bounding box center [213, 71] width 97 height 54
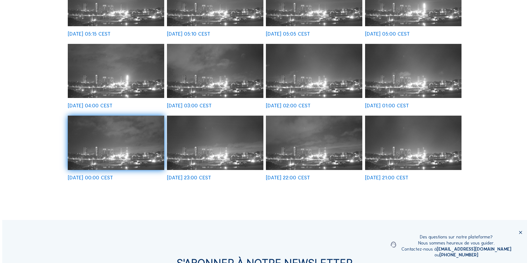
scroll to position [194, 0]
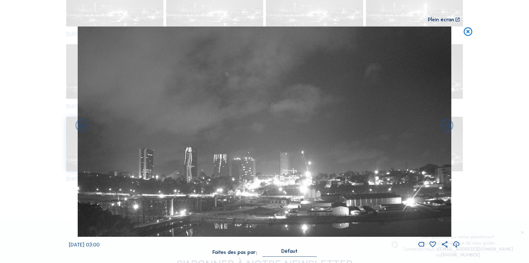
click at [457, 243] on icon at bounding box center [457, 244] width 8 height 9
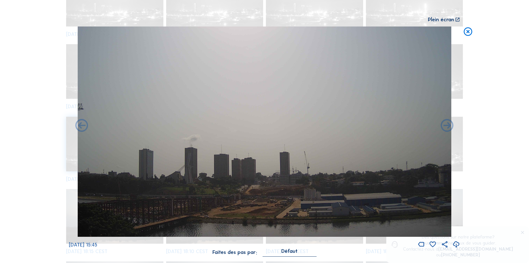
click at [455, 242] on icon at bounding box center [457, 244] width 8 height 9
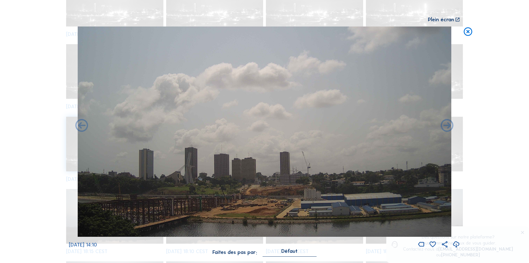
click at [454, 242] on icon at bounding box center [457, 244] width 8 height 9
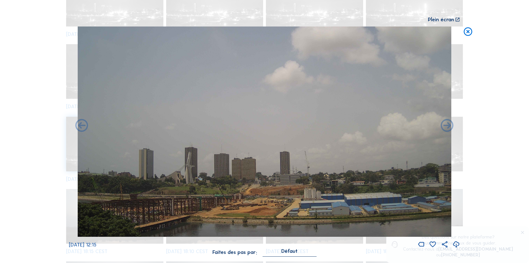
click at [455, 243] on icon at bounding box center [457, 244] width 8 height 9
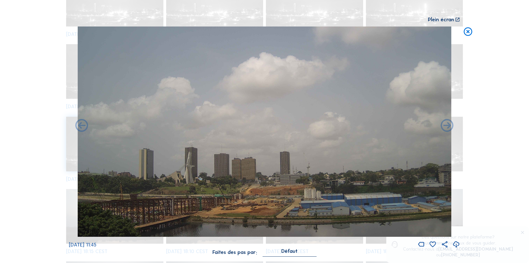
click at [468, 31] on icon at bounding box center [468, 31] width 10 height 10
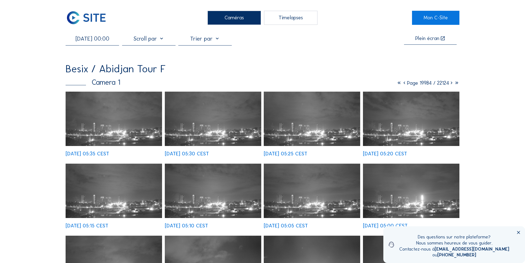
scroll to position [0, 0]
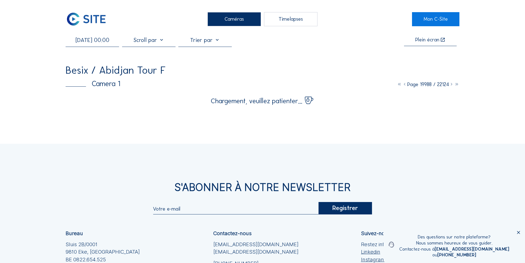
click at [96, 41] on input "[DATE] 00:00" at bounding box center [92, 40] width 53 height 7
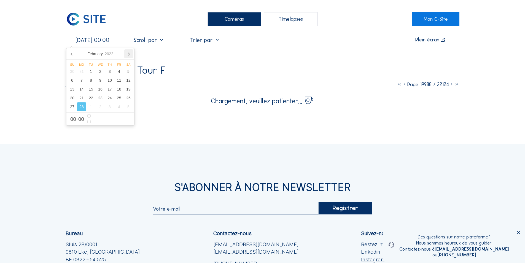
click at [128, 53] on icon at bounding box center [128, 53] width 9 height 9
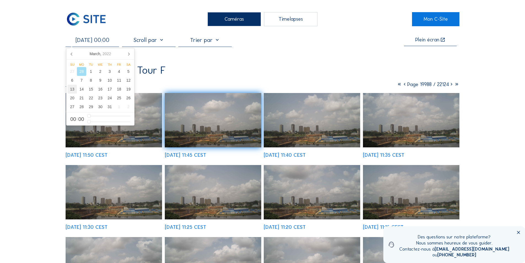
click at [71, 88] on div "13" at bounding box center [72, 89] width 9 height 9
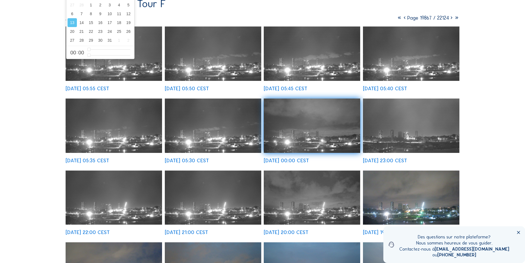
scroll to position [83, 0]
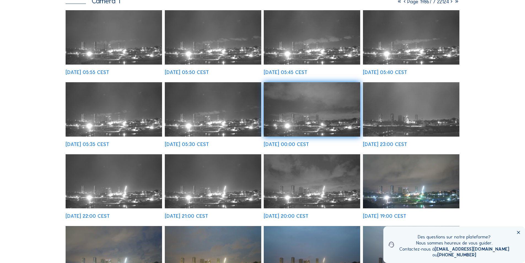
click at [296, 177] on img at bounding box center [312, 181] width 97 height 54
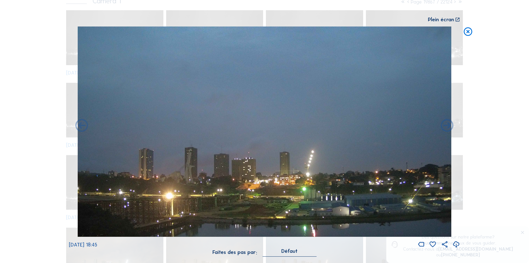
click at [457, 243] on icon at bounding box center [457, 244] width 8 height 9
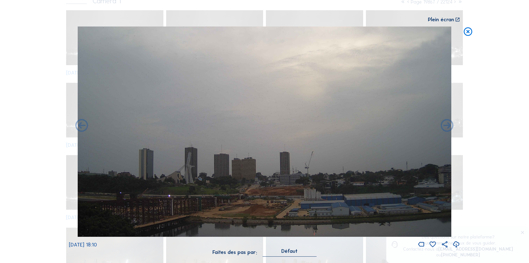
click at [457, 243] on icon at bounding box center [457, 244] width 8 height 9
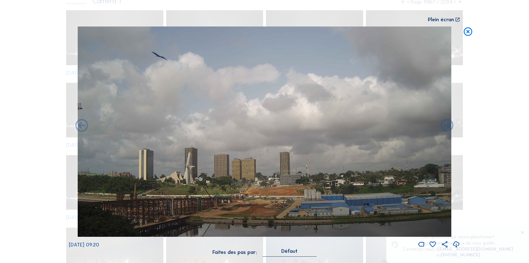
click at [457, 242] on icon at bounding box center [457, 244] width 8 height 9
click at [493, 133] on div "Scroll pour voyager dans le temps | Appuie sur le 'Alt' [PERSON_NAME] + Scroll …" at bounding box center [264, 131] width 529 height 263
click at [467, 31] on icon at bounding box center [468, 31] width 10 height 10
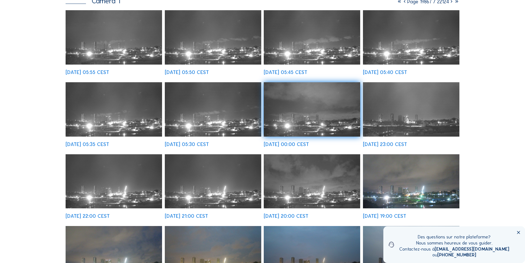
scroll to position [0, 0]
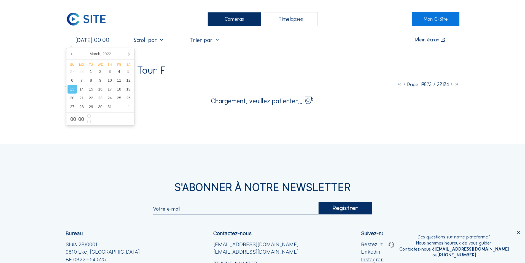
click at [97, 41] on input "[DATE] 00:00" at bounding box center [92, 40] width 53 height 7
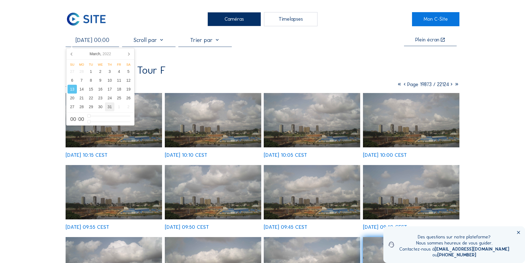
click at [111, 107] on div "31" at bounding box center [109, 106] width 9 height 9
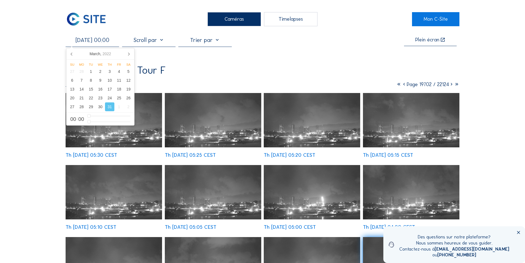
click at [305, 136] on img at bounding box center [312, 120] width 97 height 54
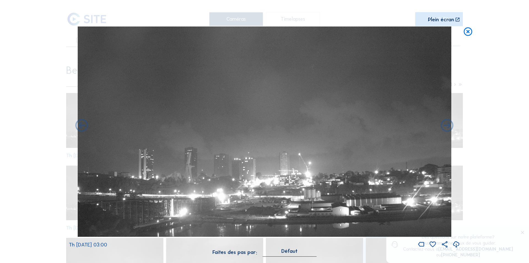
click at [455, 243] on icon at bounding box center [457, 244] width 8 height 9
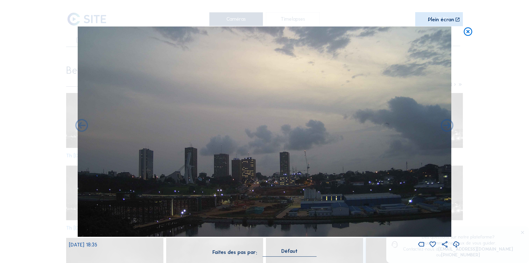
click at [456, 243] on icon at bounding box center [457, 244] width 8 height 9
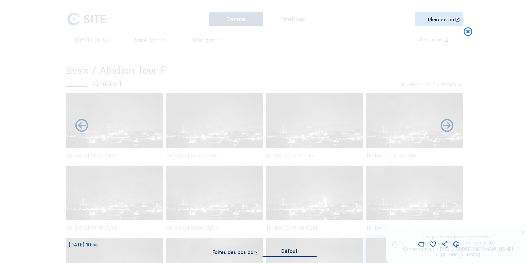
click at [470, 31] on icon at bounding box center [468, 31] width 10 height 10
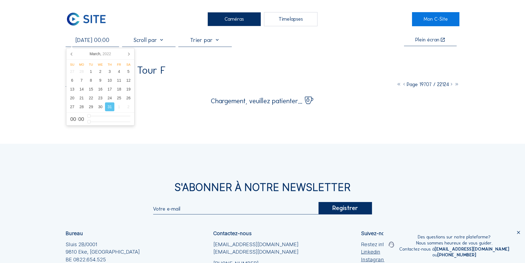
click at [99, 42] on input "[DATE] 00:00" at bounding box center [92, 40] width 53 height 7
click at [127, 52] on icon at bounding box center [128, 53] width 9 height 9
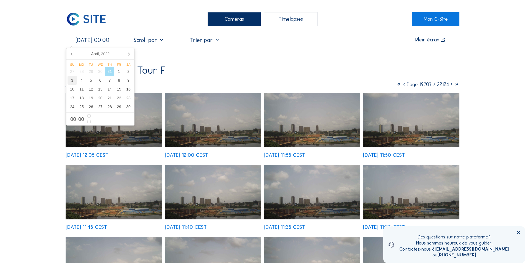
click at [72, 81] on div "3" at bounding box center [72, 80] width 9 height 9
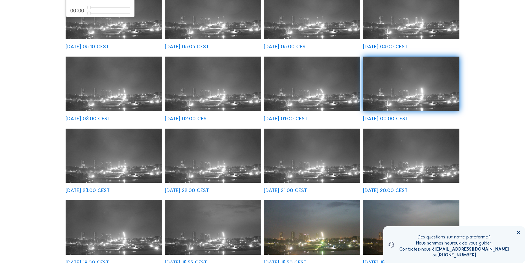
scroll to position [221, 0]
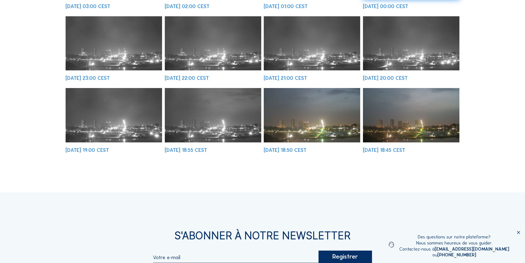
click at [233, 120] on img at bounding box center [213, 115] width 97 height 54
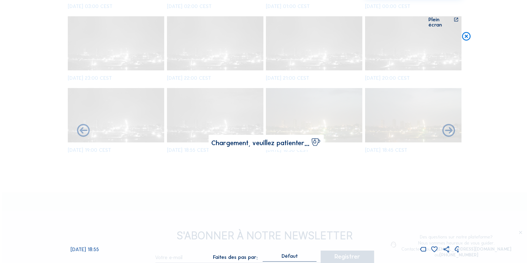
scroll to position [222, 0]
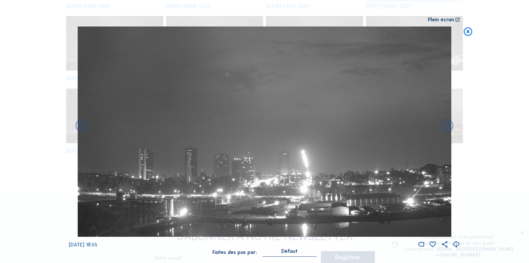
click at [458, 242] on icon at bounding box center [457, 244] width 8 height 9
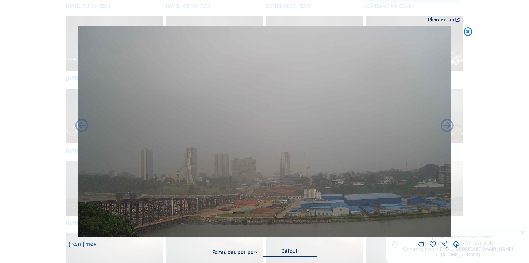
click at [457, 242] on icon at bounding box center [457, 244] width 8 height 9
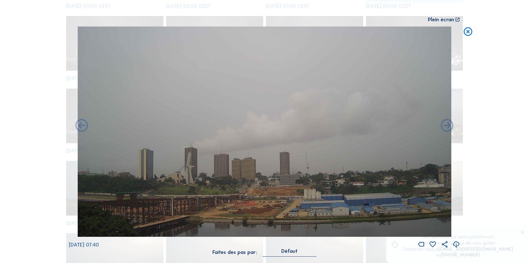
click at [470, 30] on icon at bounding box center [468, 31] width 10 height 10
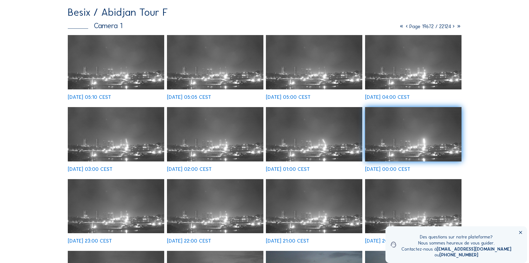
scroll to position [0, 0]
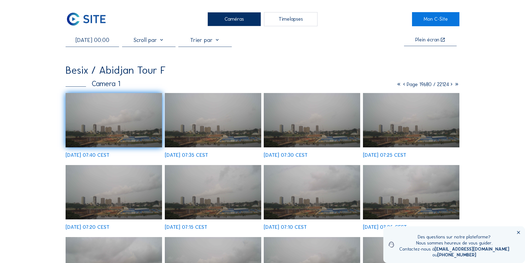
click at [111, 41] on input "[DATE] 00:00" at bounding box center [92, 40] width 53 height 7
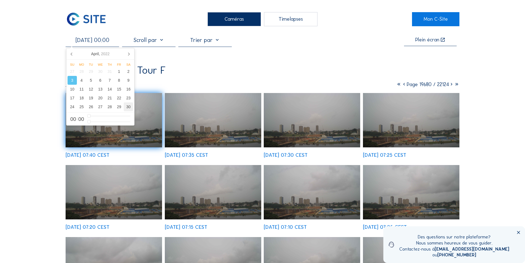
click at [130, 107] on div "30" at bounding box center [128, 106] width 9 height 9
type input "[DATE] 00:00"
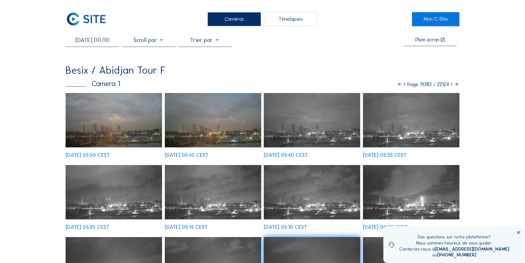
click at [149, 131] on img at bounding box center [114, 120] width 97 height 54
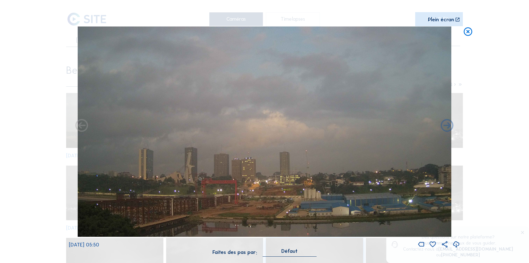
click at [458, 243] on icon at bounding box center [457, 244] width 8 height 9
